Goal: Find specific page/section: Find specific page/section

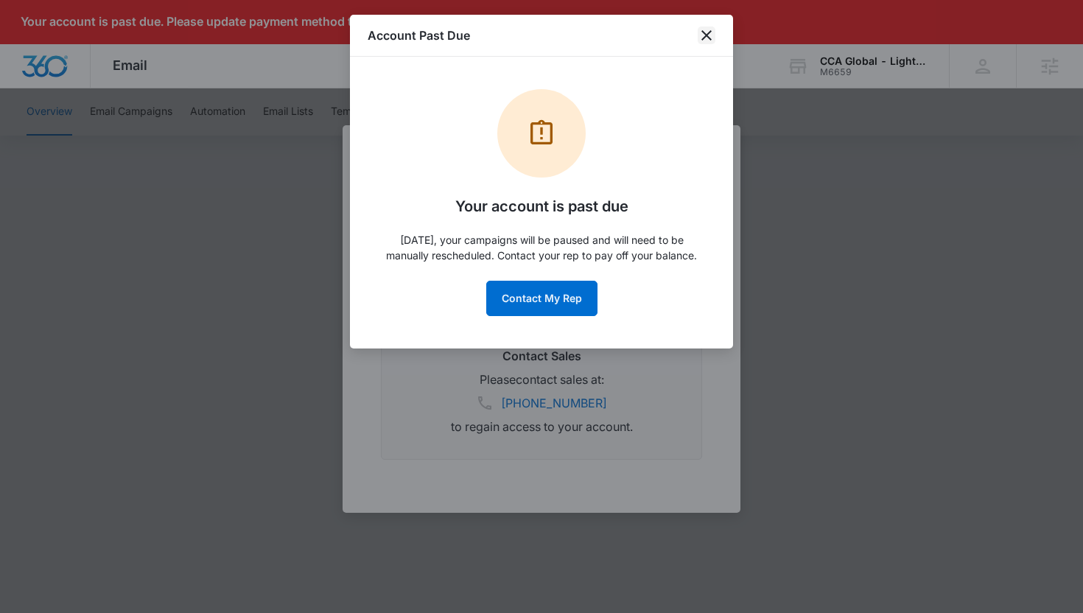
click at [703, 36] on icon "close" at bounding box center [706, 36] width 18 height 18
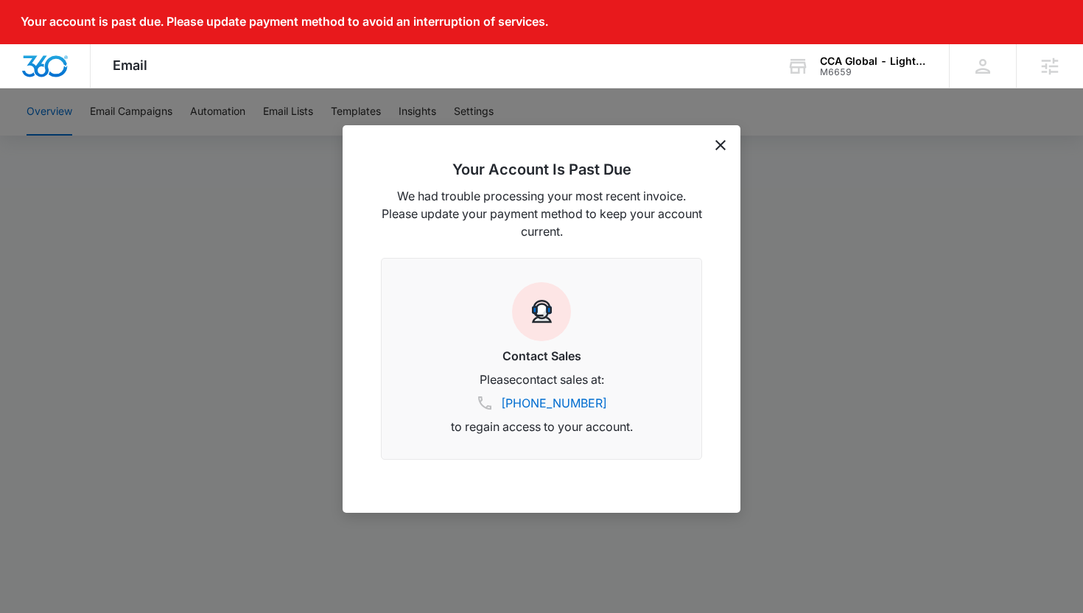
click at [717, 144] on icon "dismiss this dialog" at bounding box center [720, 145] width 10 height 10
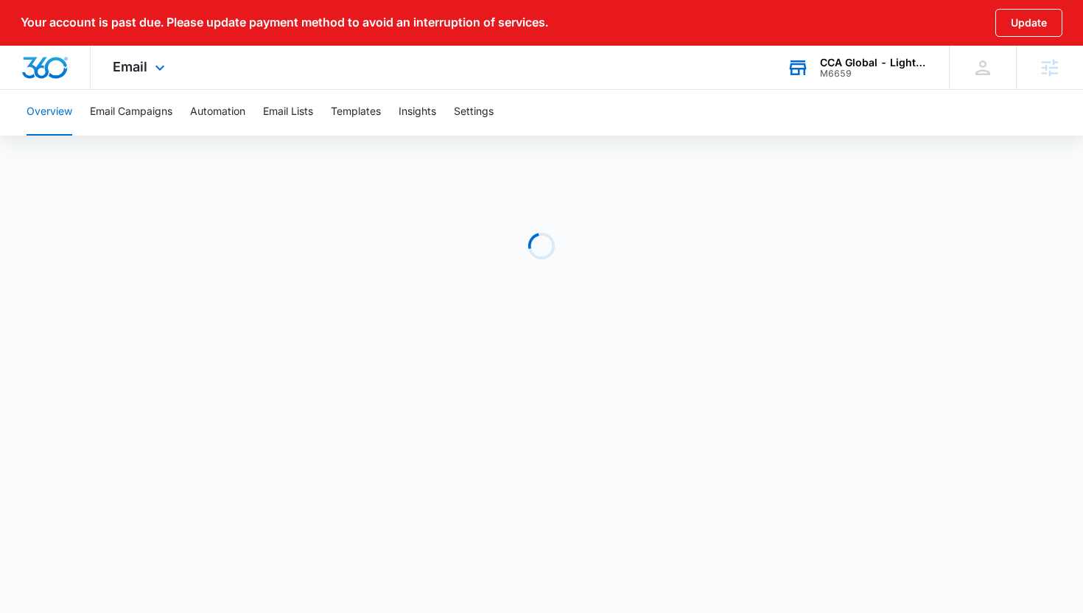
click at [815, 84] on div "CCA Global - Lighting One M6659 Your Accounts View All" at bounding box center [857, 67] width 184 height 43
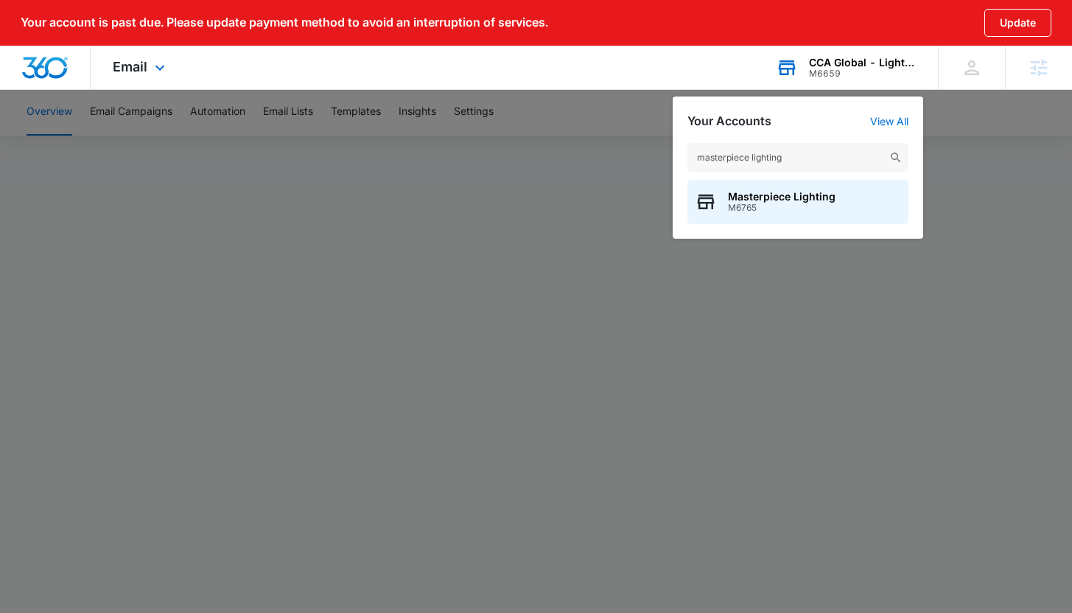
type input "masterpiece lighting"
click at [801, 217] on div "Masterpiece Lighting M6765" at bounding box center [797, 202] width 221 height 44
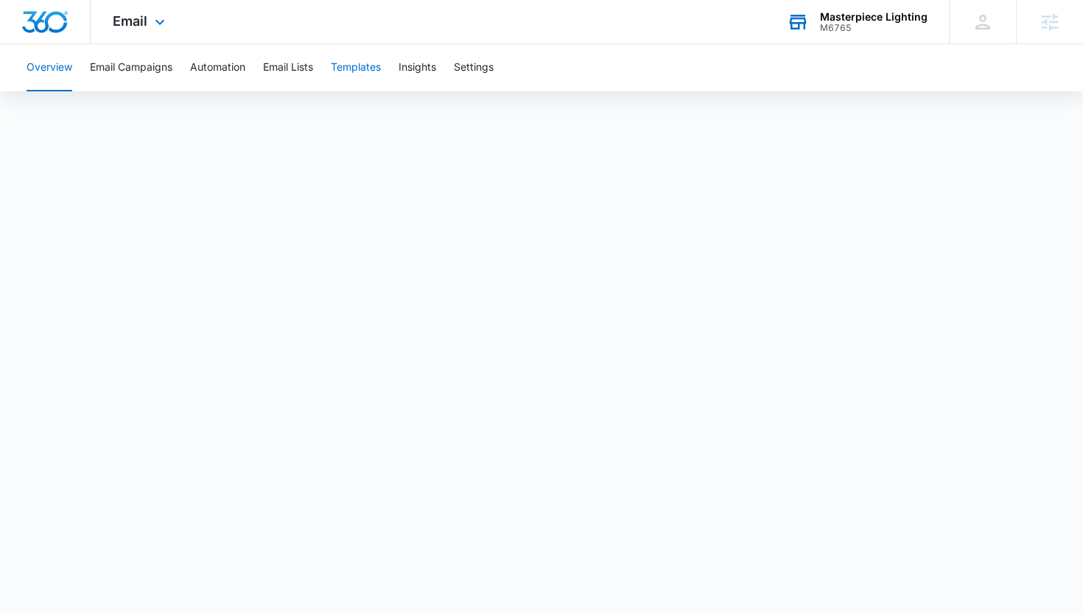
click at [342, 71] on button "Templates" at bounding box center [356, 67] width 50 height 47
click at [848, 26] on div "M6765" at bounding box center [874, 28] width 108 height 10
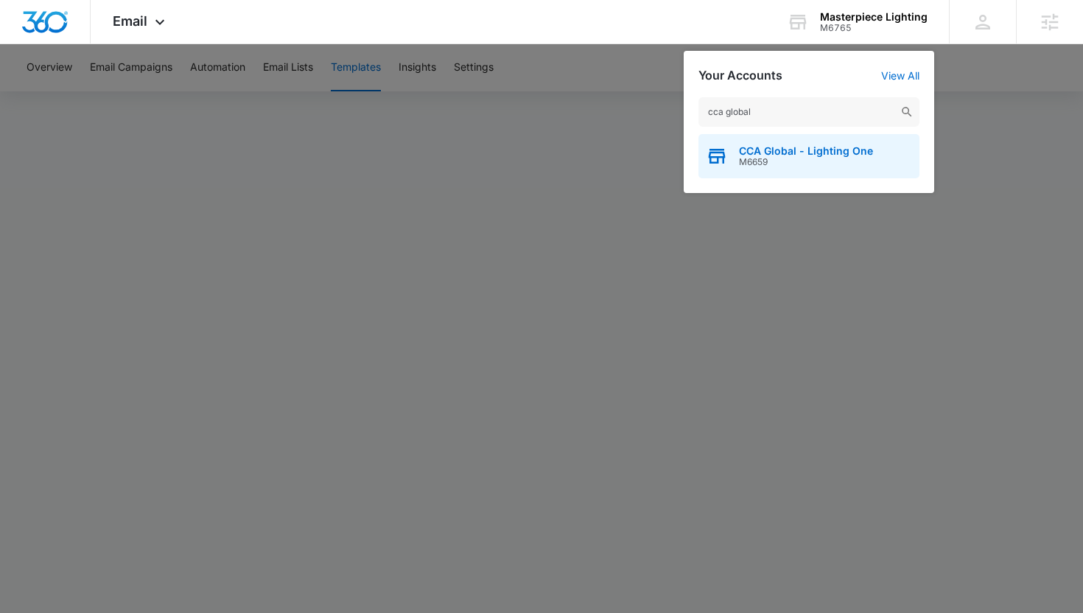
type input "cca global"
click at [781, 147] on span "CCA Global - Lighting One" at bounding box center [806, 151] width 134 height 12
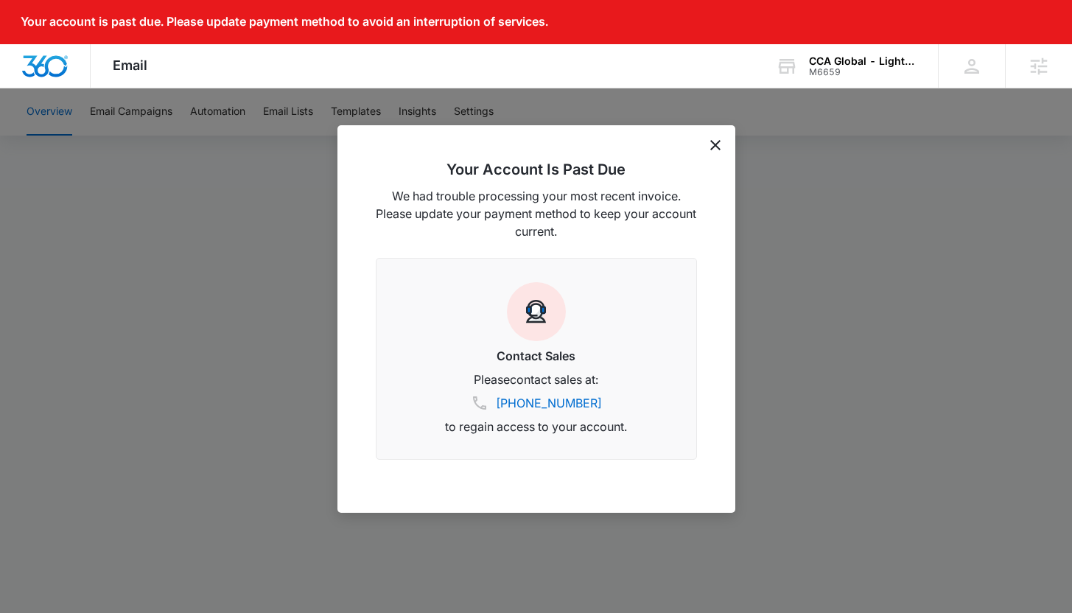
click at [715, 155] on div "Your Account Is Past Due We had trouble processing your most recent invoice. Pl…" at bounding box center [536, 318] width 398 height 387
click at [715, 148] on icon "dismiss this dialog" at bounding box center [715, 145] width 10 height 10
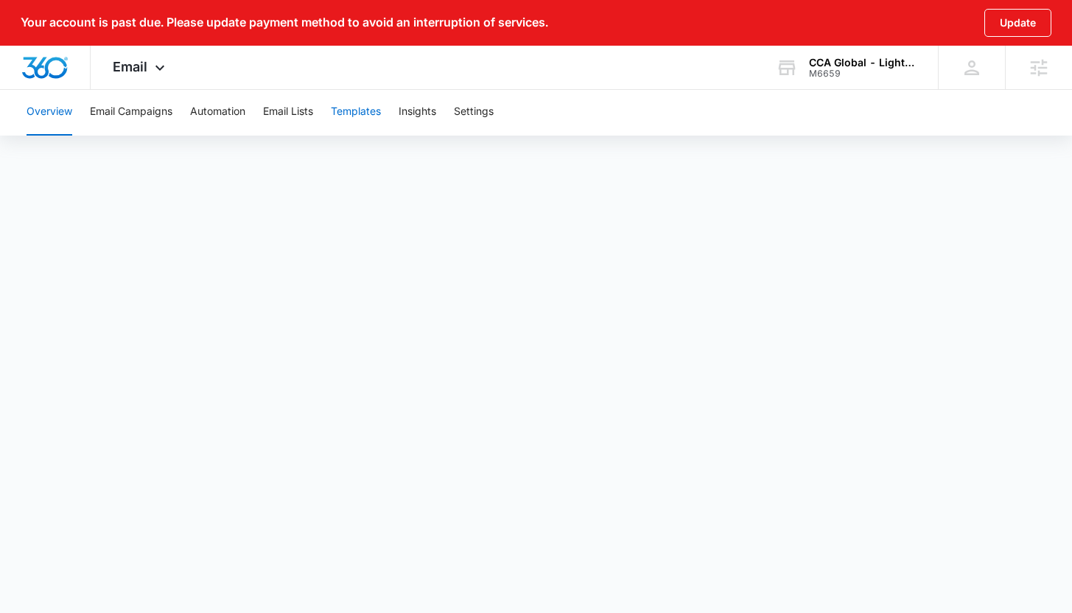
click at [365, 112] on button "Templates" at bounding box center [356, 111] width 50 height 47
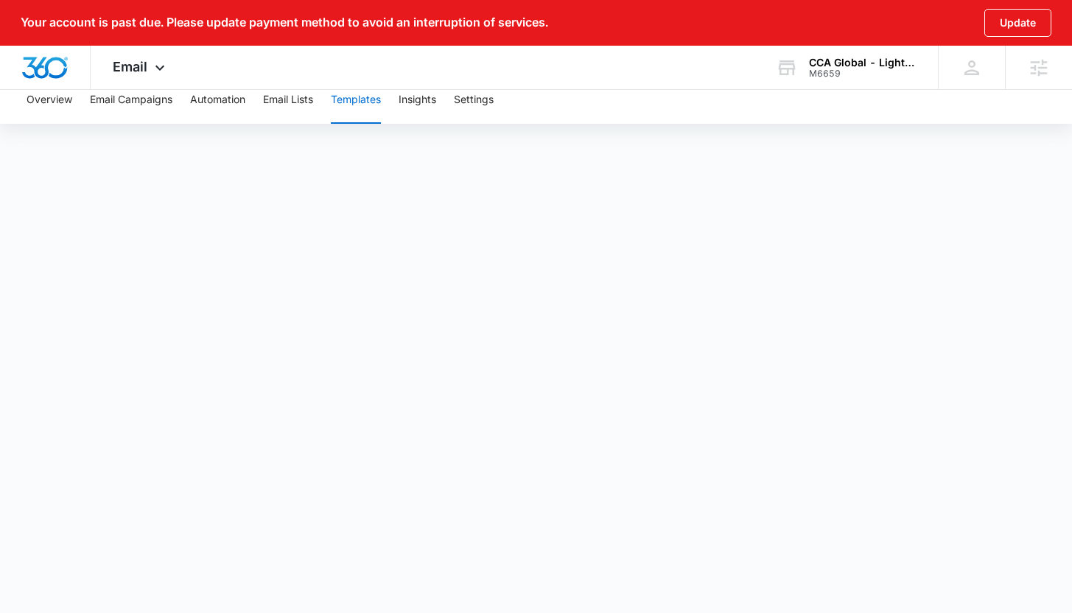
scroll to position [15, 0]
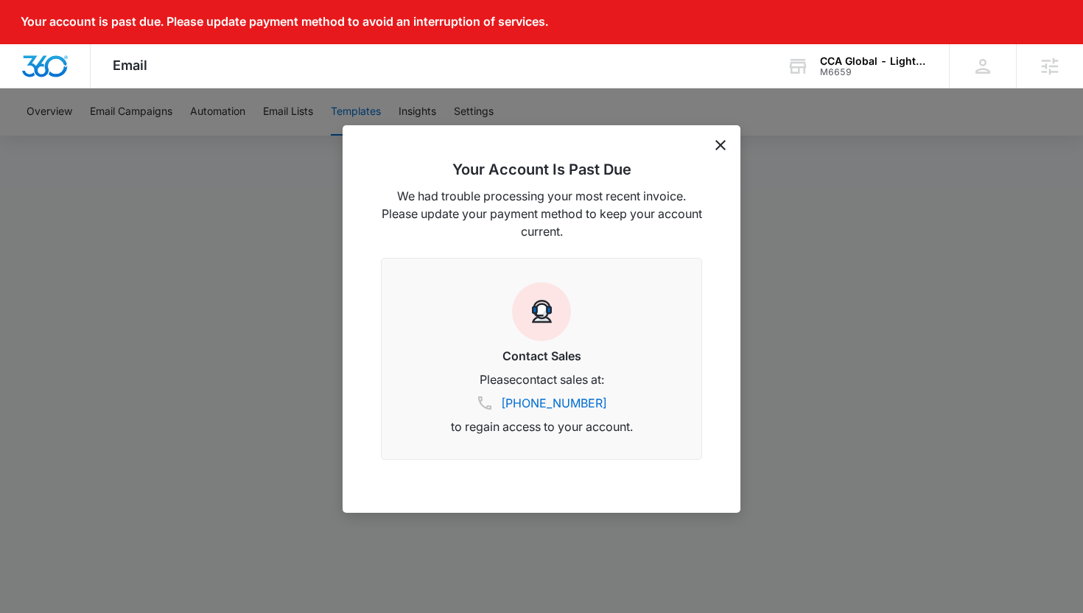
click at [720, 145] on icon "dismiss this dialog" at bounding box center [720, 145] width 10 height 10
